Goal: Task Accomplishment & Management: Manage account settings

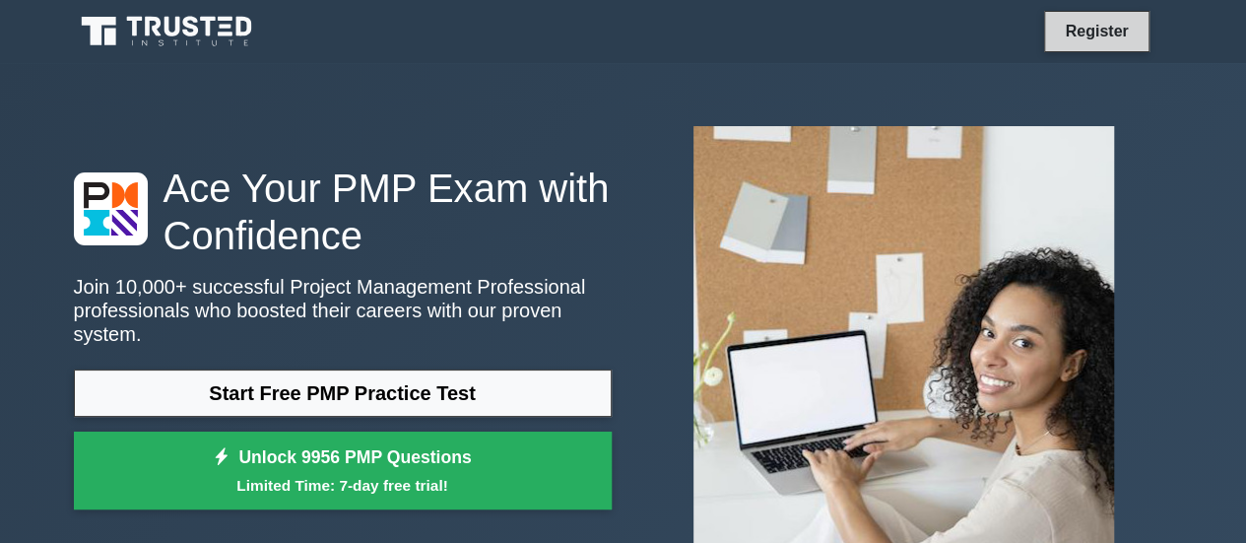
click at [996, 31] on link "Register" at bounding box center [1096, 31] width 87 height 25
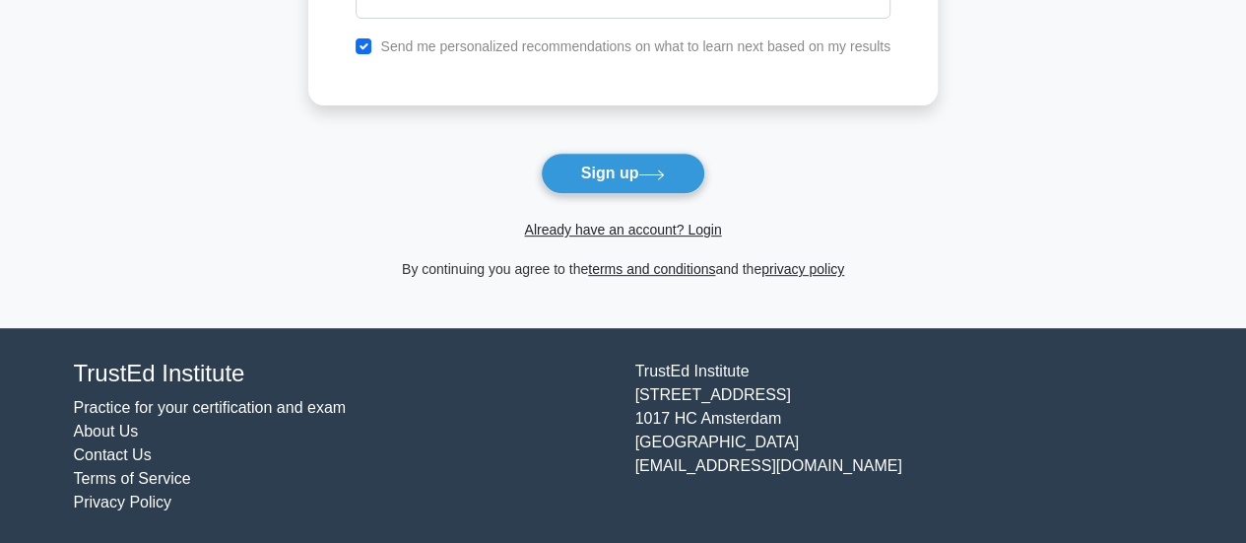
scroll to position [322, 0]
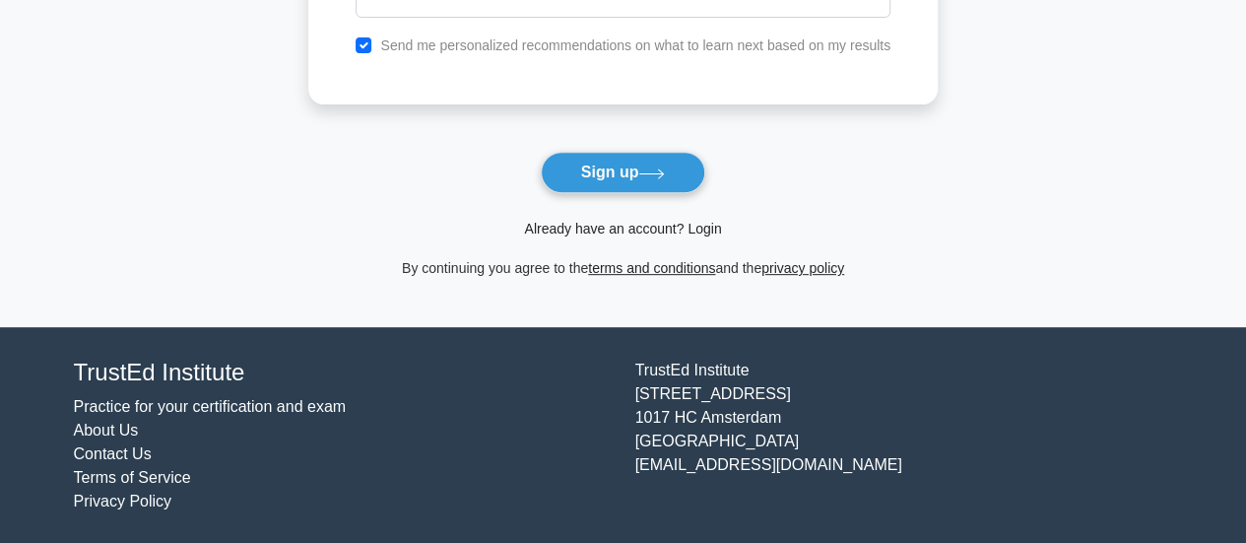
click at [686, 222] on link "Already have an account? Login" at bounding box center [622, 229] width 197 height 16
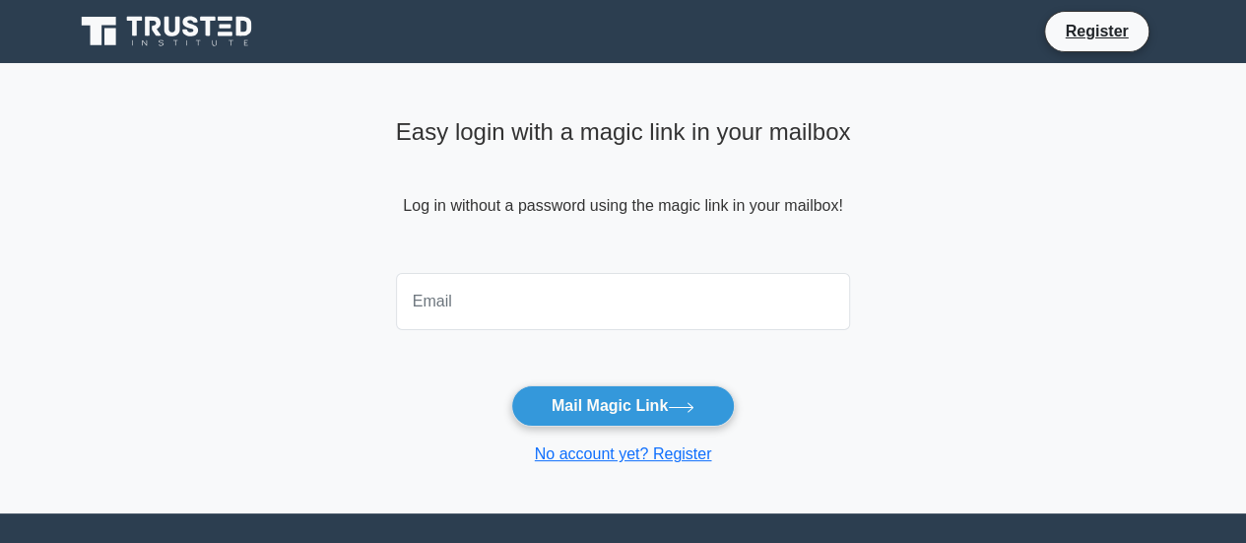
click at [537, 325] on input "email" at bounding box center [623, 301] width 455 height 57
type input "nazri_81@outlook.com"
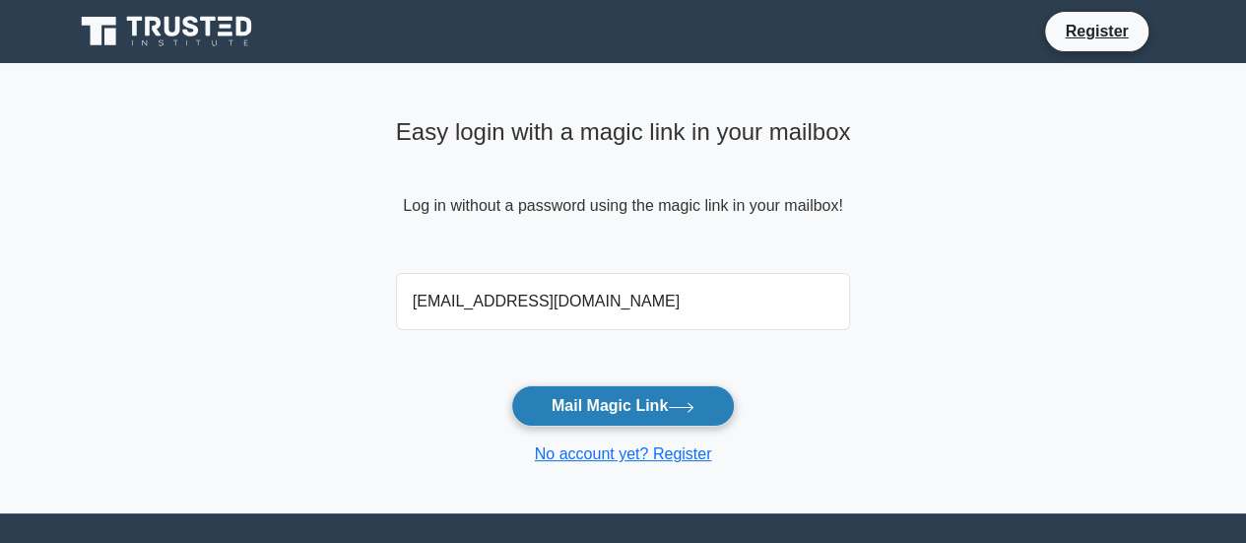
click at [614, 396] on button "Mail Magic Link" at bounding box center [623, 405] width 224 height 41
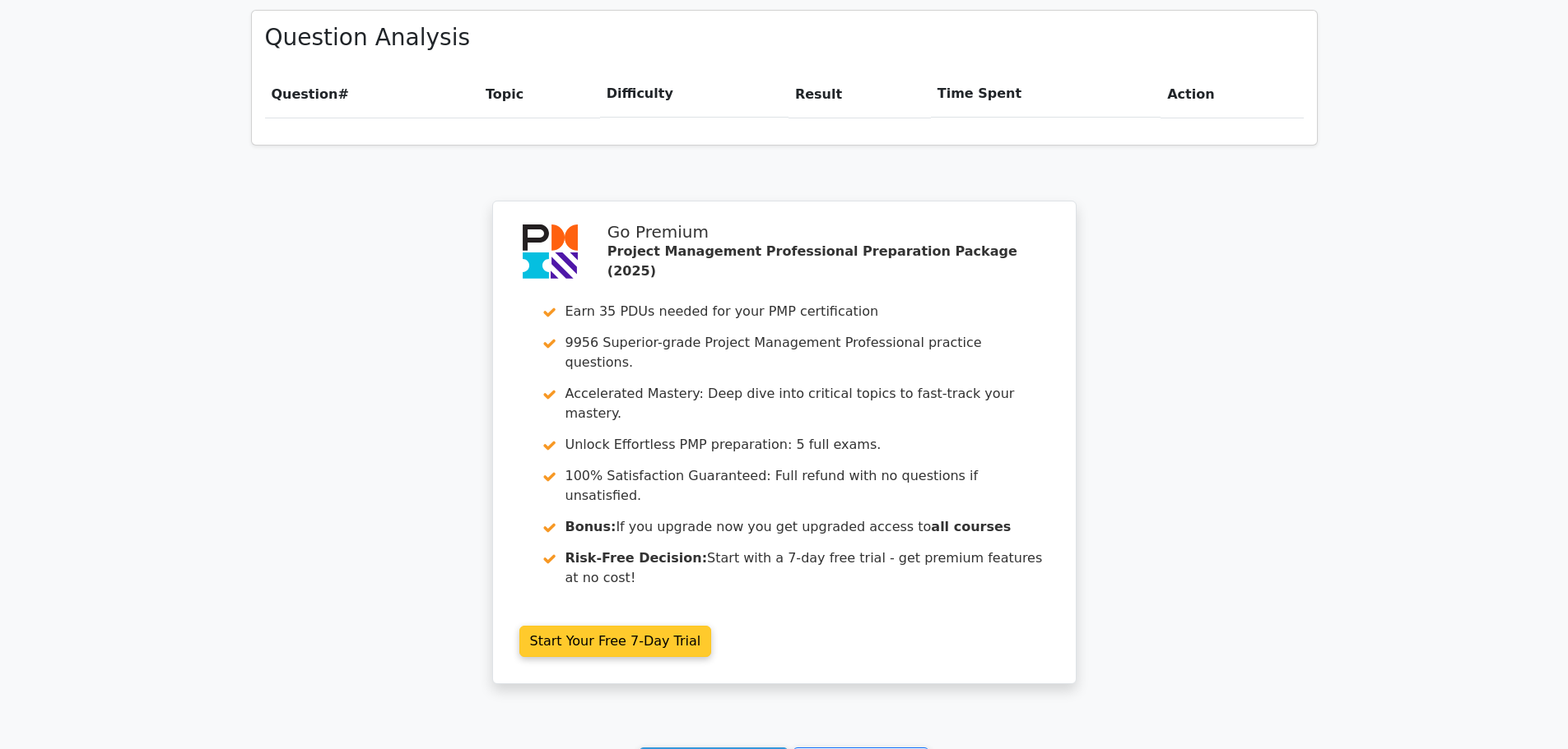
scroll to position [1234, 0]
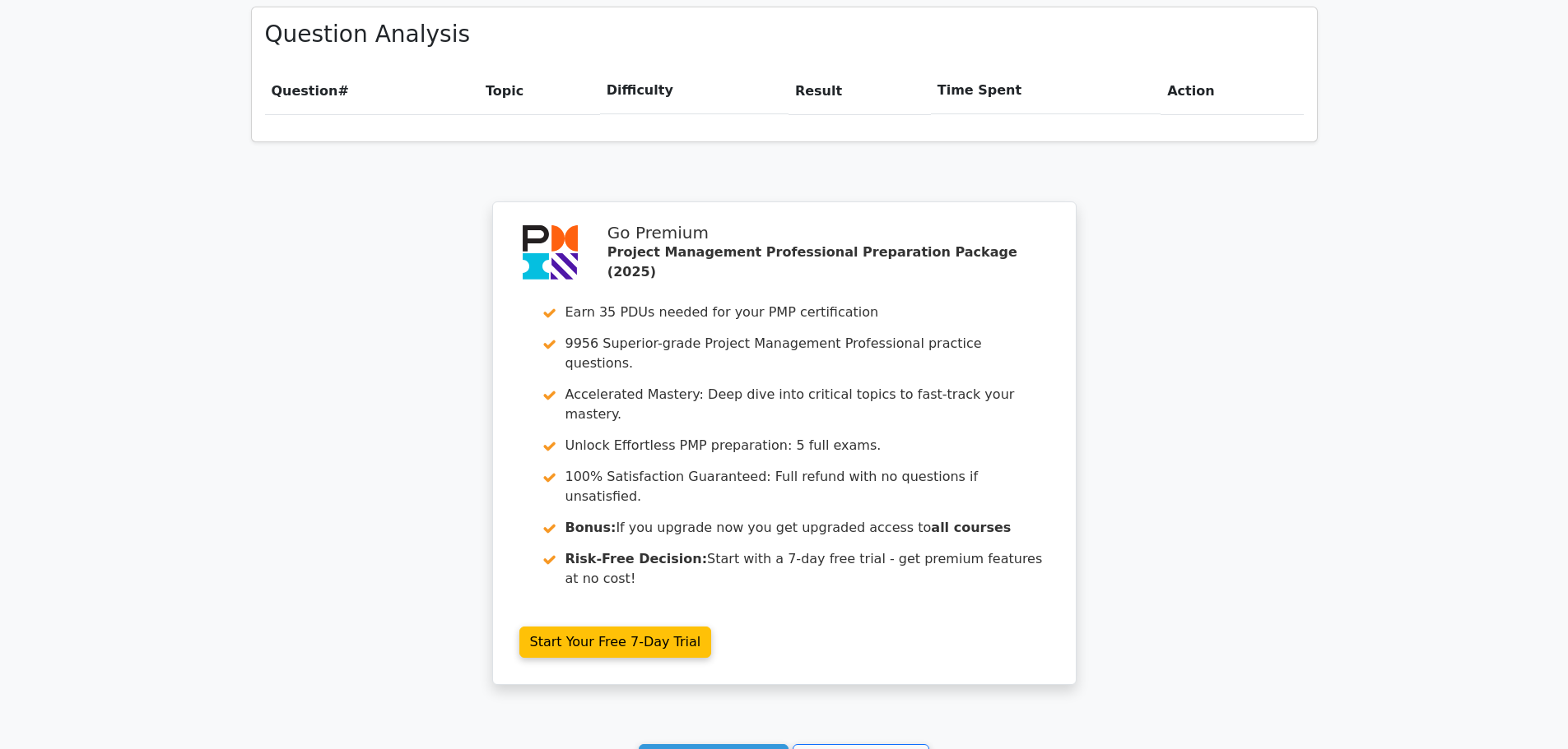
click at [1040, 453] on div "Continue practicing Go to your profile" at bounding box center [784, 760] width 1067 height 31
click at [721, 453] on link "Continue practicing" at bounding box center [713, 760] width 150 height 31
